Goal: Use online tool/utility: Utilize a website feature to perform a specific function

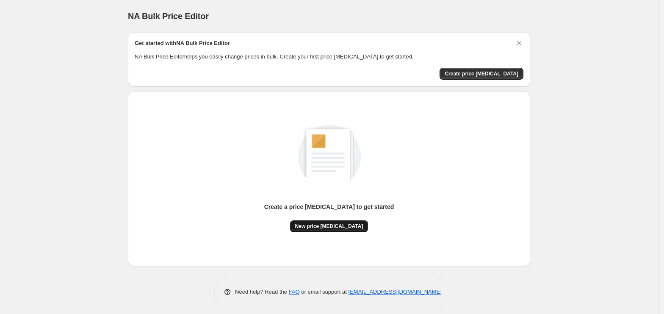
click at [334, 223] on span "New price [MEDICAL_DATA]" at bounding box center [329, 226] width 68 height 7
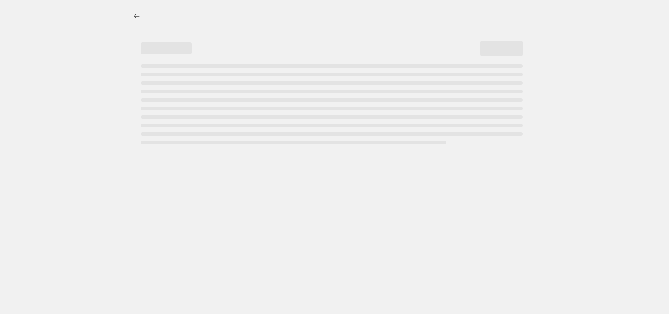
select select "percentage"
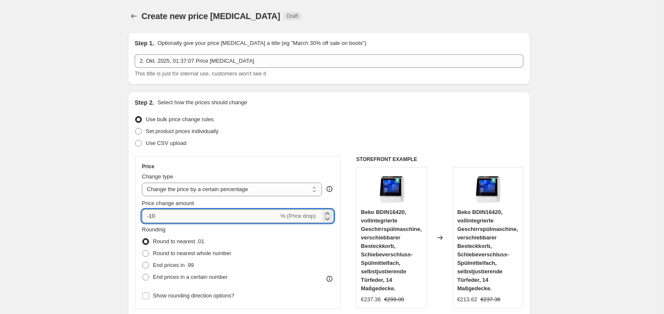
click at [219, 218] on input "-10" at bounding box center [210, 216] width 137 height 14
type input "-1"
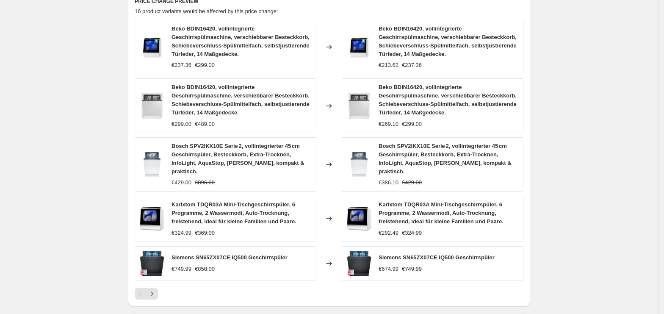
scroll to position [597, 0]
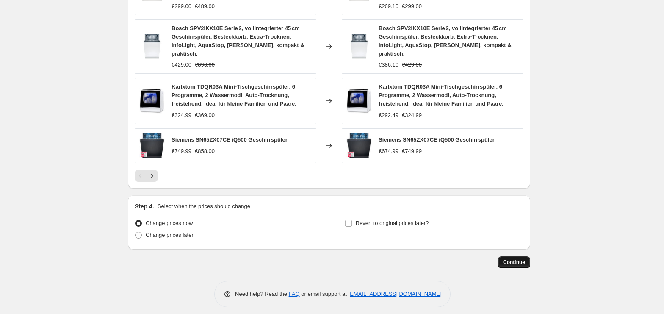
type input "-35"
click at [524, 259] on span "Continue" at bounding box center [514, 262] width 22 height 7
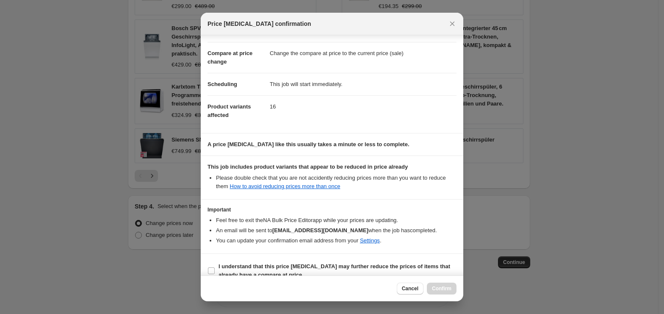
scroll to position [43, 0]
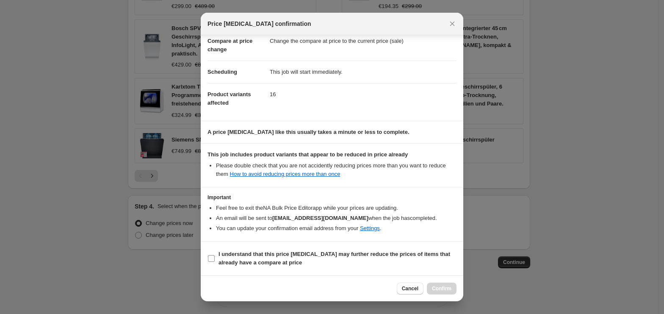
drag, startPoint x: 269, startPoint y: 266, endPoint x: 295, endPoint y: 268, distance: 26.3
click at [269, 268] on label "I understand that this price [MEDICAL_DATA] may further reduce the prices of it…" at bounding box center [331, 258] width 249 height 20
click at [215, 262] on input "I understand that this price [MEDICAL_DATA] may further reduce the prices of it…" at bounding box center [211, 258] width 7 height 7
checkbox input "true"
click at [448, 290] on span "Confirm" at bounding box center [441, 288] width 19 height 7
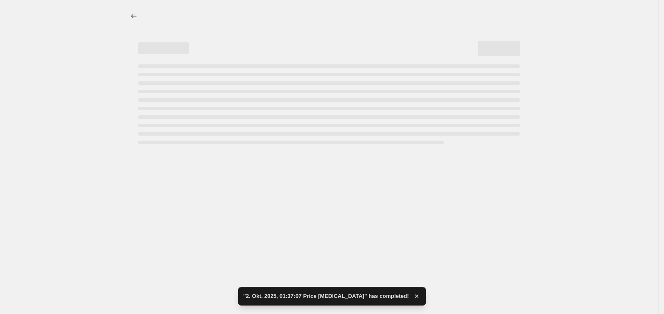
select select "percentage"
